Goal: Transaction & Acquisition: Purchase product/service

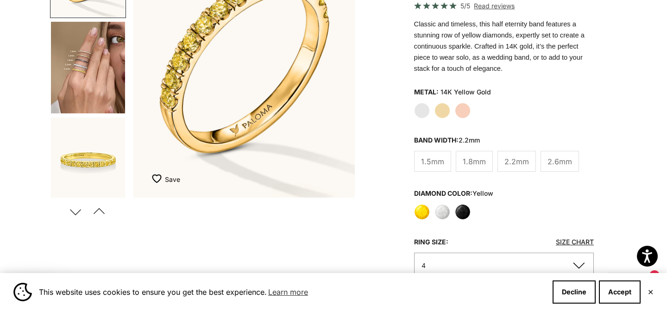
scroll to position [169, 0]
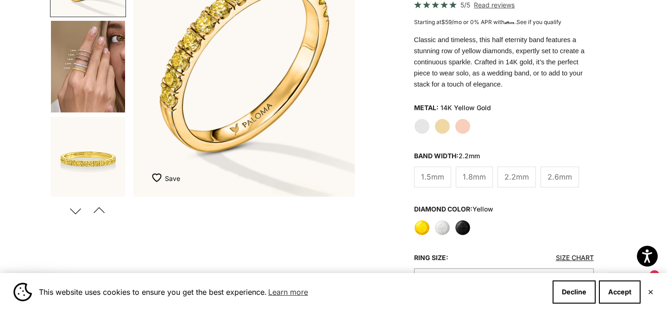
click at [470, 182] on span "1.8mm" at bounding box center [474, 177] width 23 height 12
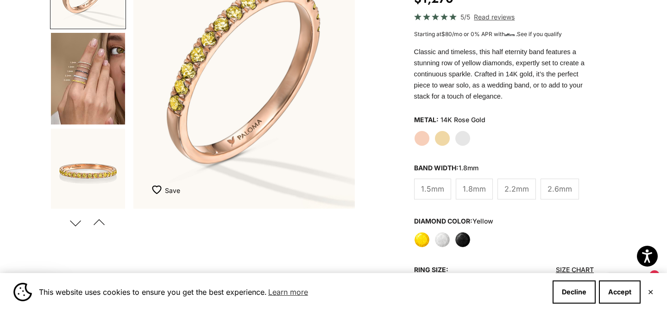
scroll to position [157, 0]
click at [442, 140] on label "Yellow Gold" at bounding box center [443, 138] width 16 height 16
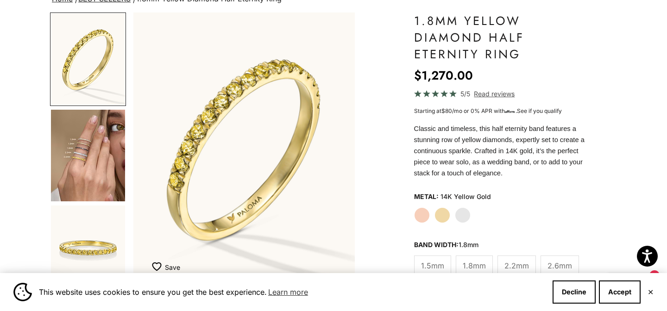
scroll to position [80, 0]
click at [86, 246] on img "Go to item 6" at bounding box center [88, 251] width 74 height 92
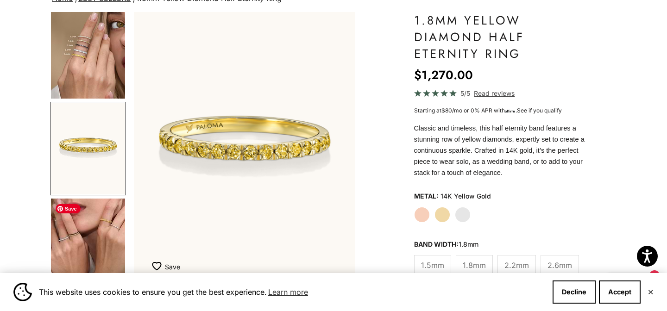
scroll to position [0, 465]
